Goal: Task Accomplishment & Management: Manage account settings

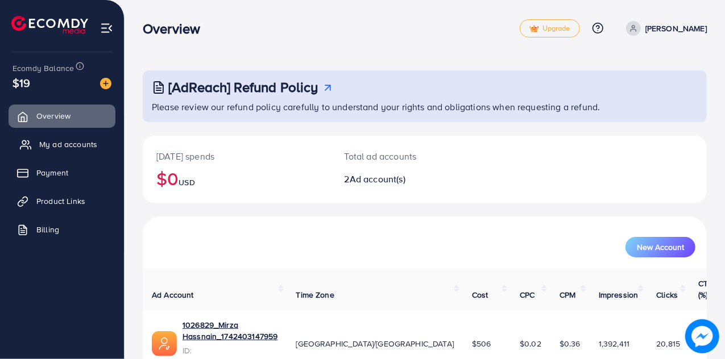
click at [72, 144] on span "My ad accounts" at bounding box center [68, 144] width 58 height 11
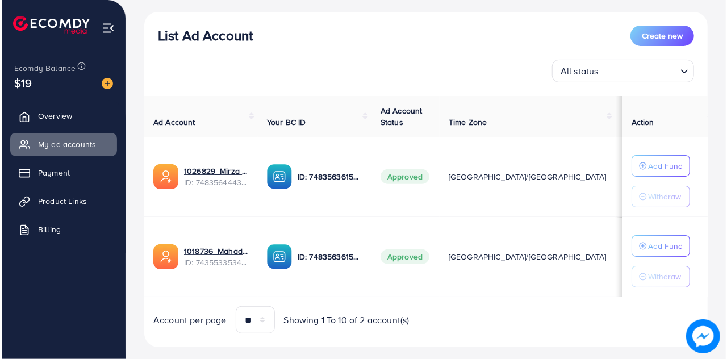
scroll to position [126, 0]
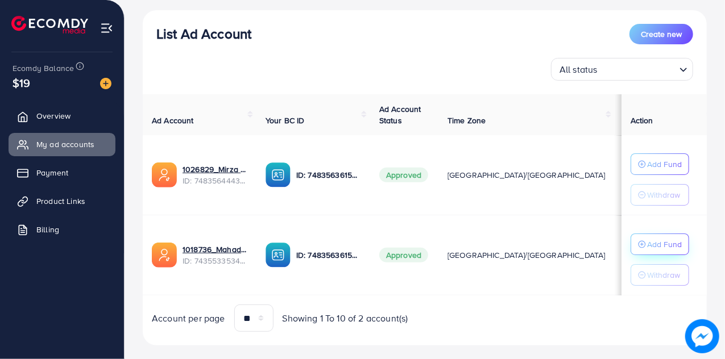
click at [656, 175] on button "Add Fund" at bounding box center [659, 164] width 59 height 22
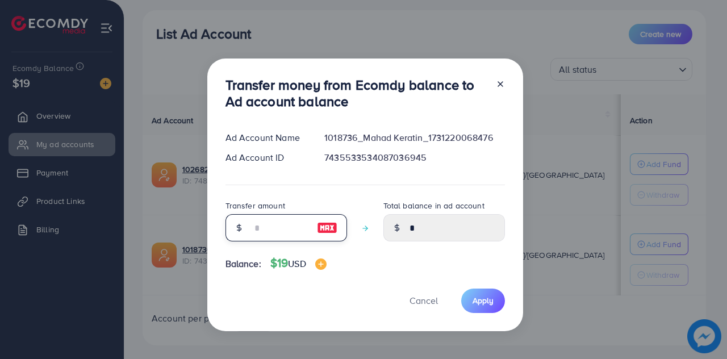
click at [282, 228] on input "number" at bounding box center [280, 227] width 57 height 27
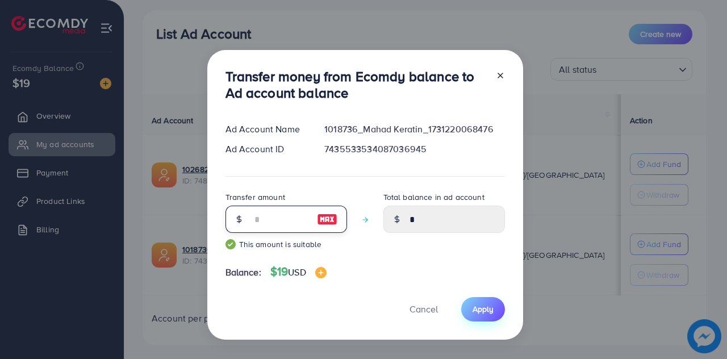
type input "**"
click at [473, 318] on button "Apply" at bounding box center [483, 309] width 44 height 24
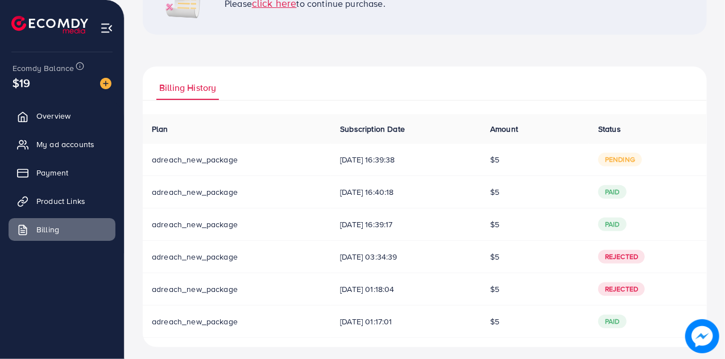
scroll to position [122, 0]
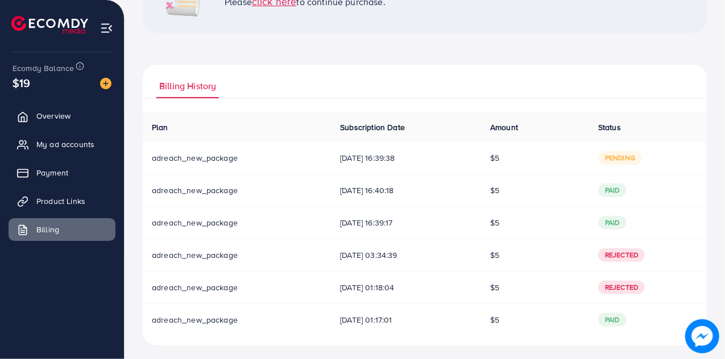
click at [626, 159] on span "pending" at bounding box center [620, 158] width 44 height 14
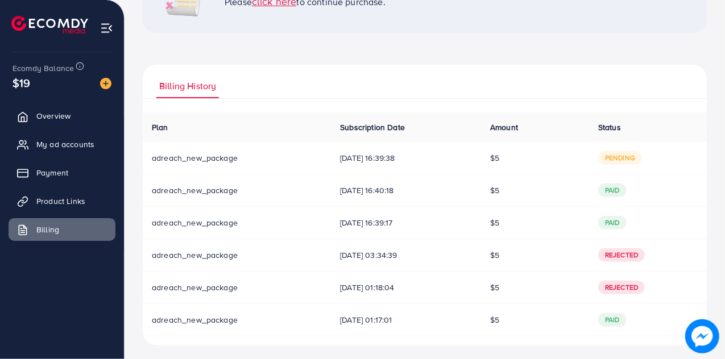
click at [626, 159] on span "pending" at bounding box center [620, 158] width 44 height 14
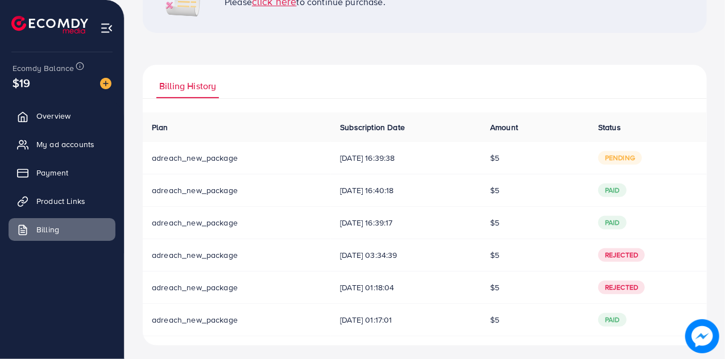
click at [626, 159] on span "pending" at bounding box center [620, 158] width 44 height 14
click at [497, 68] on ul "Billing History" at bounding box center [425, 82] width 564 height 34
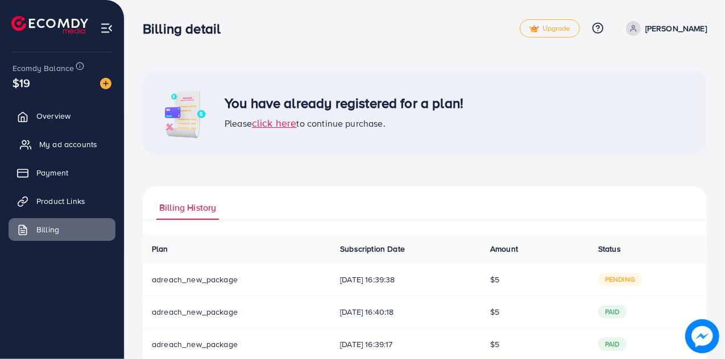
click at [65, 140] on span "My ad accounts" at bounding box center [68, 144] width 58 height 11
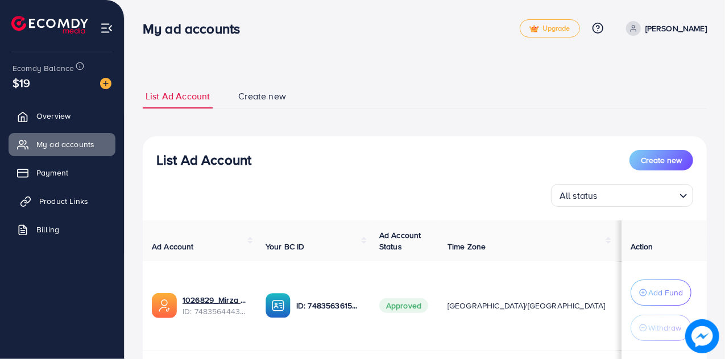
click at [84, 207] on link "Product Links" at bounding box center [62, 201] width 107 height 23
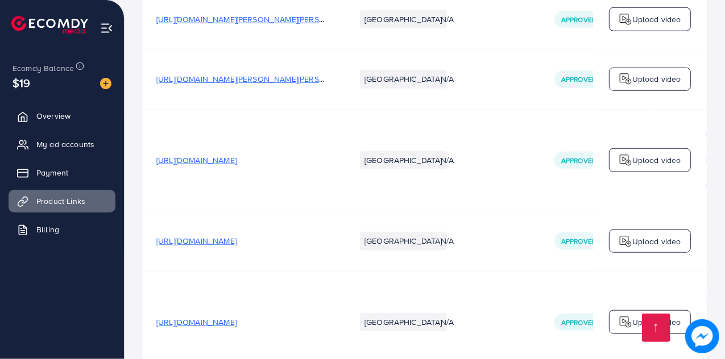
scroll to position [3099, 0]
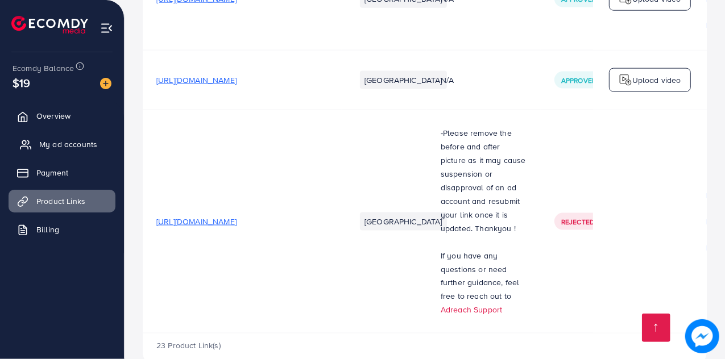
click at [73, 145] on span "My ad accounts" at bounding box center [68, 144] width 58 height 11
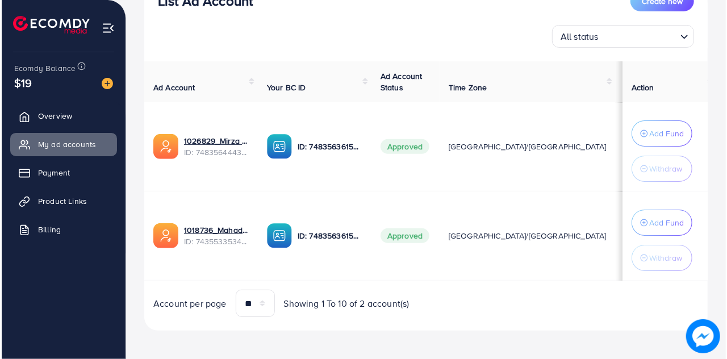
scroll to position [160, 0]
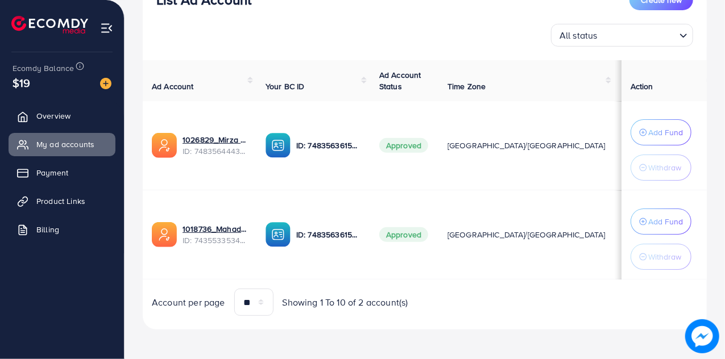
click at [623, 135] on td "Add Fund Withdraw" at bounding box center [663, 145] width 85 height 89
click at [673, 139] on p "Add Fund" at bounding box center [665, 133] width 35 height 14
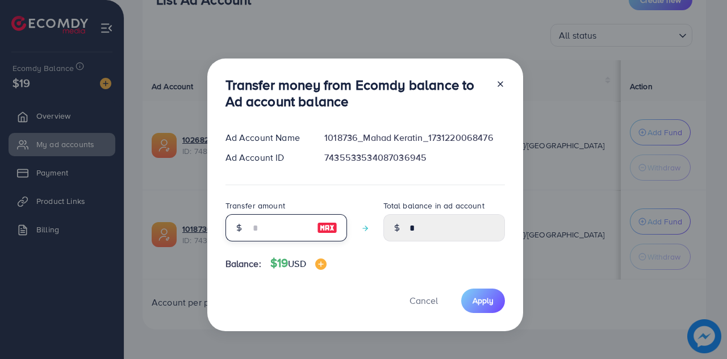
click at [302, 218] on input "number" at bounding box center [280, 227] width 57 height 27
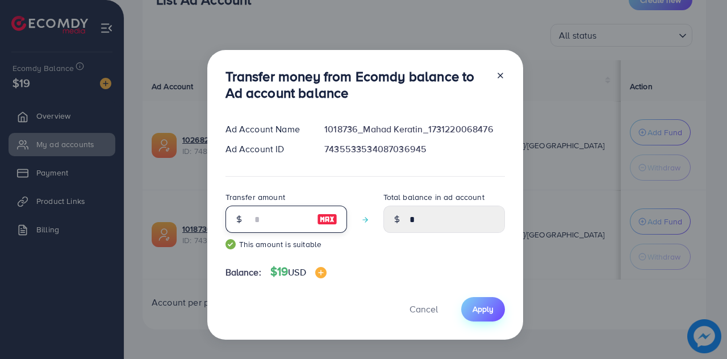
type input "**"
click at [468, 303] on button "Apply" at bounding box center [483, 309] width 44 height 24
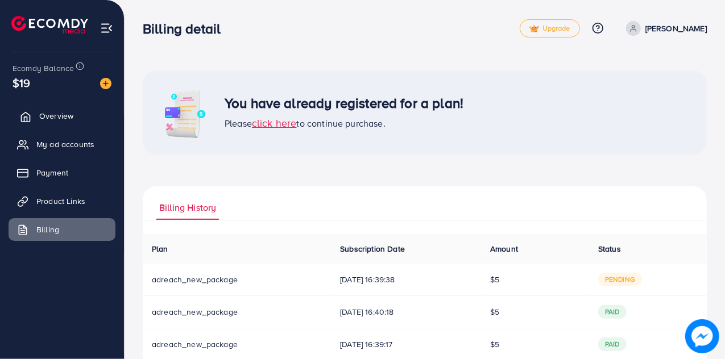
click at [60, 118] on span "Overview" at bounding box center [56, 115] width 34 height 11
